Goal: Information Seeking & Learning: Learn about a topic

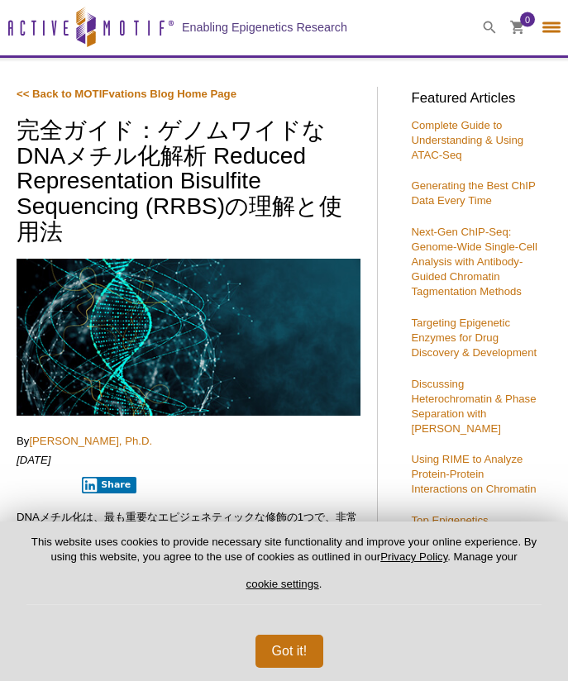
select select "[GEOGRAPHIC_DATA]"
select select "日本語"
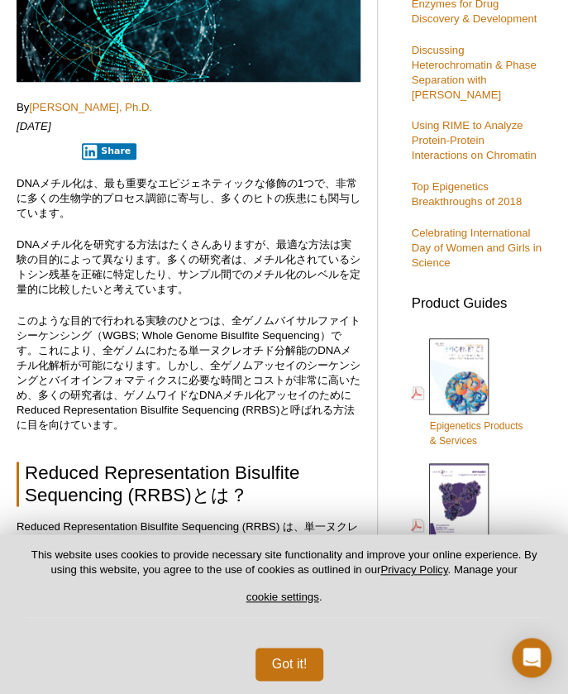
scroll to position [538, 0]
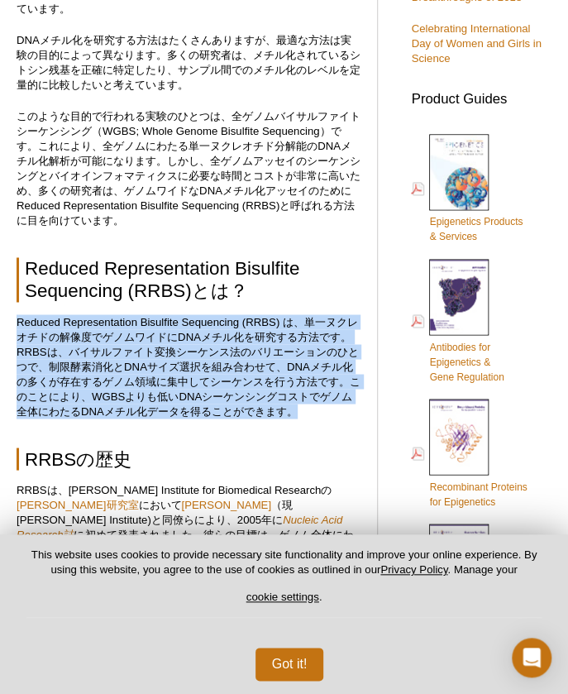
drag, startPoint x: 16, startPoint y: 322, endPoint x: 334, endPoint y: 412, distance: 330.8
copy p "Reduced Representation Bisulfite Sequencing (RRBS) は、単一ヌクレオチドの解像度でゲノムワイドにDNAメチル…"
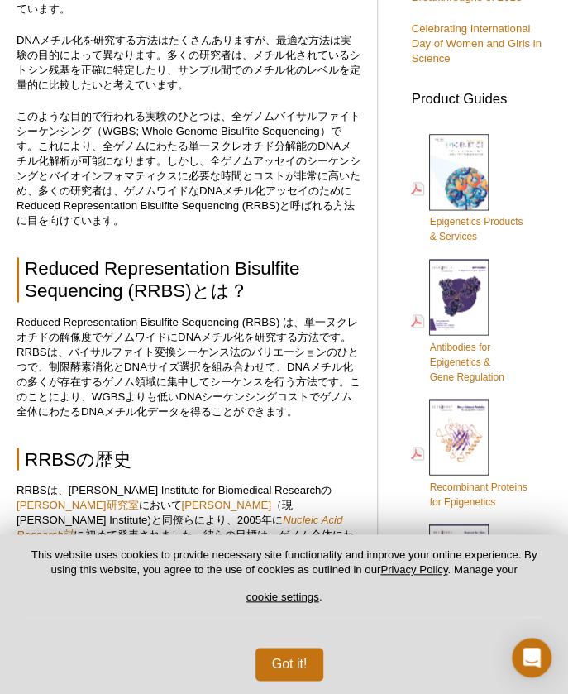
scroll to position [401, 0]
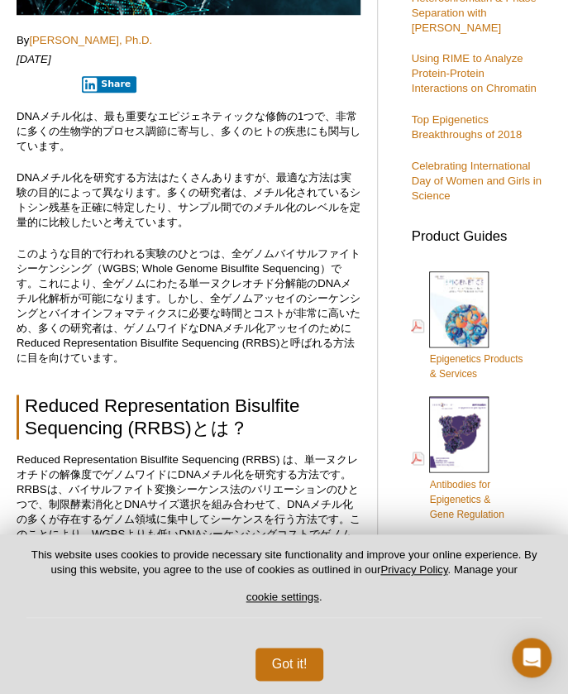
drag, startPoint x: 124, startPoint y: 6, endPoint x: 53, endPoint y: 112, distance: 127.5
click at [53, 112] on p "DNAメチル化は、最も重要なエピジェネティックな修飾の1つで、非常に多くの生物学的プロセス調節に寄与し、多くのヒトの疾患にも関与しています。" at bounding box center [189, 131] width 344 height 45
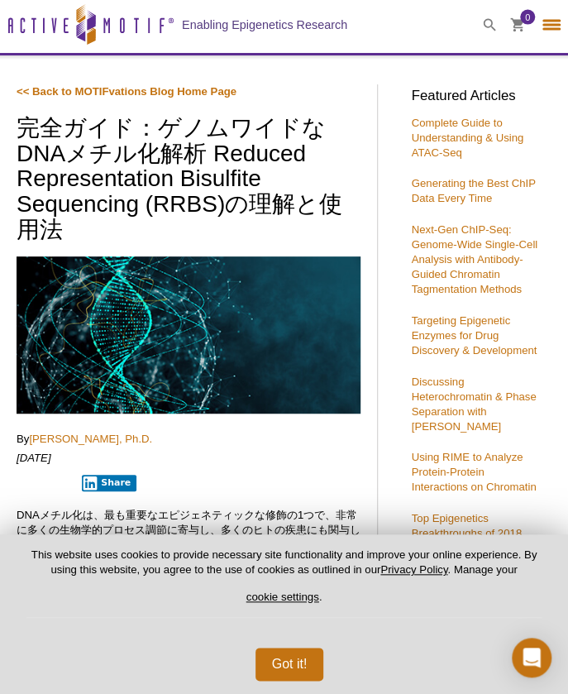
scroll to position [2, 0]
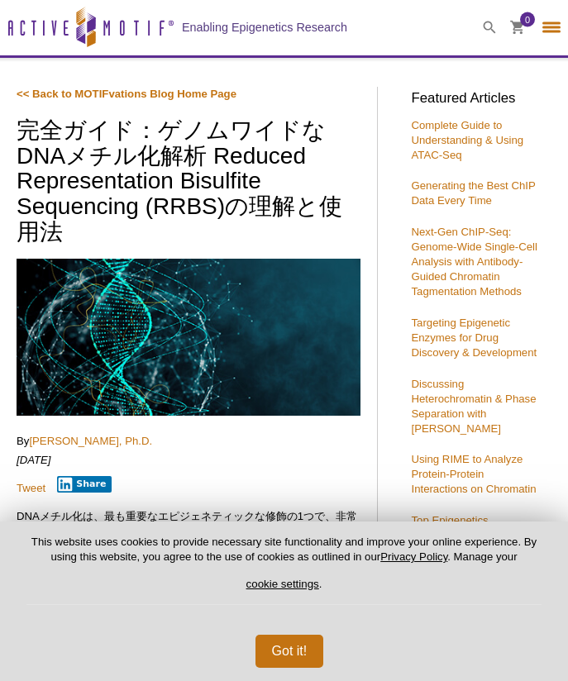
select select "[GEOGRAPHIC_DATA]"
select select "日本語"
select select "[GEOGRAPHIC_DATA]"
select select "日本語"
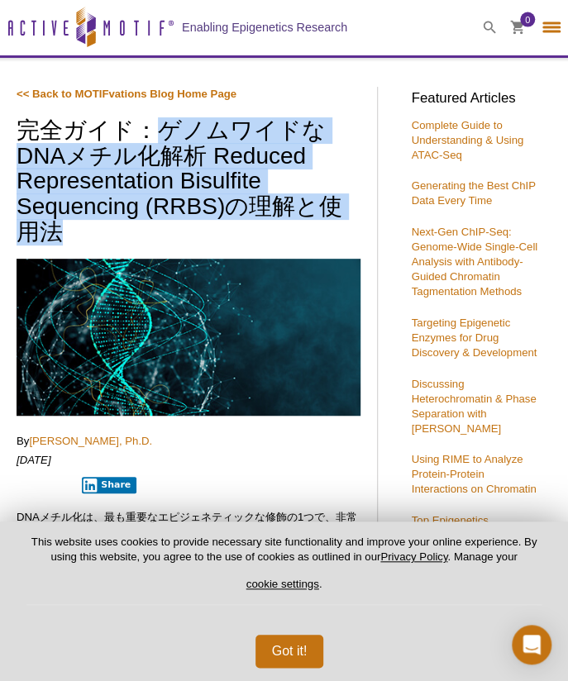
drag, startPoint x: 155, startPoint y: 122, endPoint x: 321, endPoint y: 225, distance: 195.0
click at [321, 225] on h1 "完全ガイド：ゲノムワイドなDNAメチル化解析 Reduced Representation Bisulfite Sequencing (RRBS)の理解と使用法" at bounding box center [189, 183] width 344 height 130
copy h1 "ゲノムワイドなDNAメチル化解析 Reduced Representation Bisulfite Sequencing (RRBS)の理解と使用法"
